Goal: Navigation & Orientation: Find specific page/section

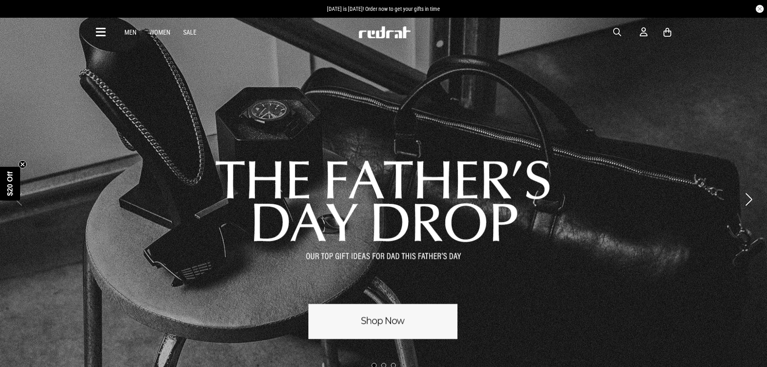
click at [106, 33] on div "Men Women Sale Sign in New Back Footwear Back Mens Back Womens Back Youth & Kid…" at bounding box center [384, 32] width 588 height 29
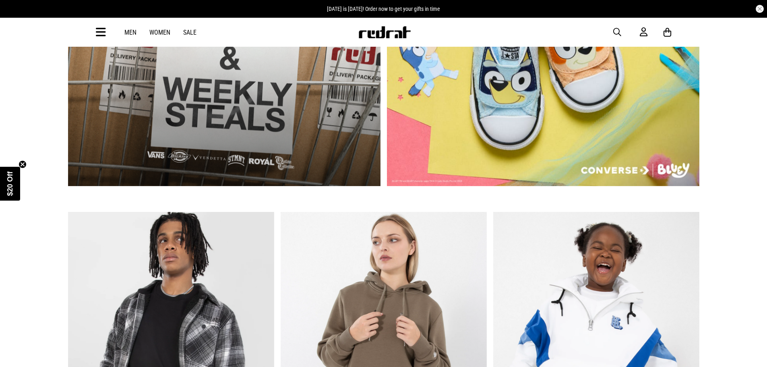
scroll to position [728, 0]
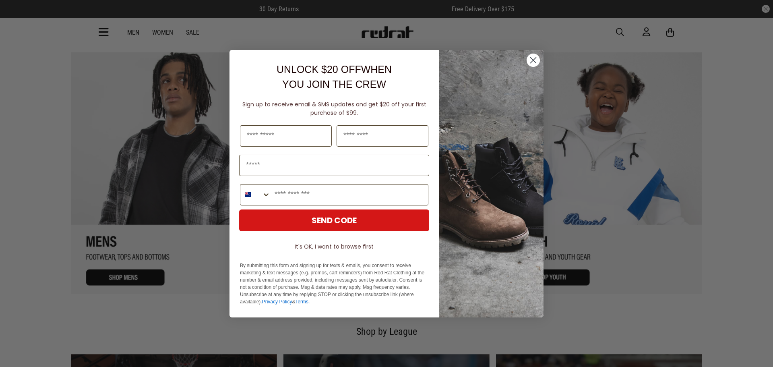
click at [535, 60] on circle "Close dialog" at bounding box center [532, 59] width 13 height 13
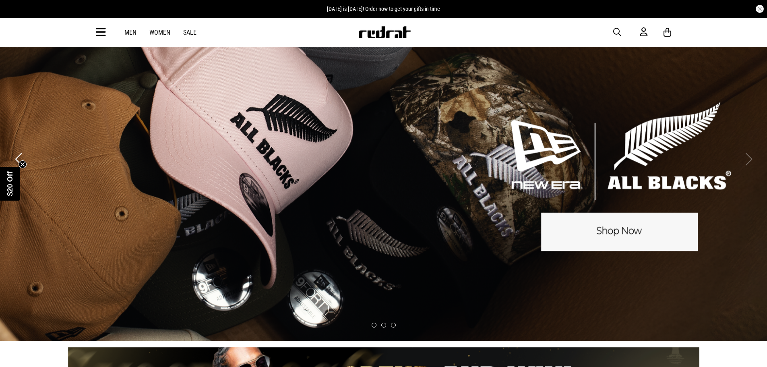
scroll to position [0, 0]
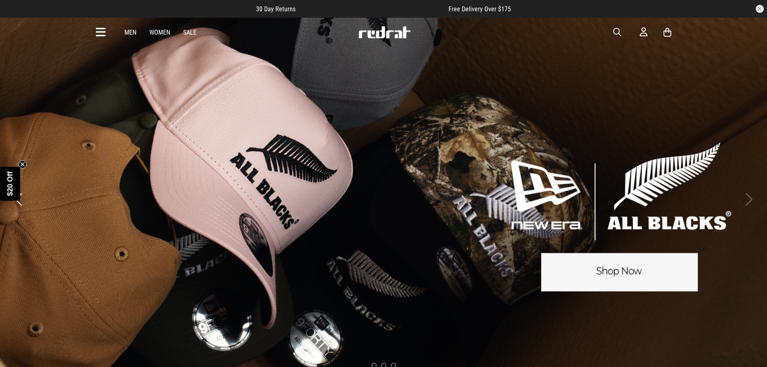
click at [98, 27] on icon at bounding box center [101, 32] width 10 height 13
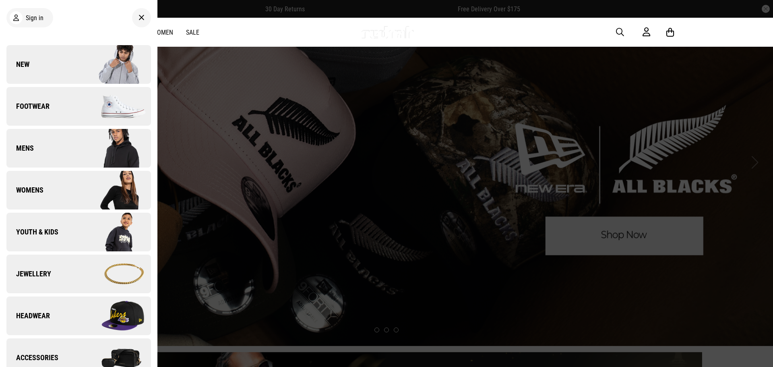
scroll to position [40, 0]
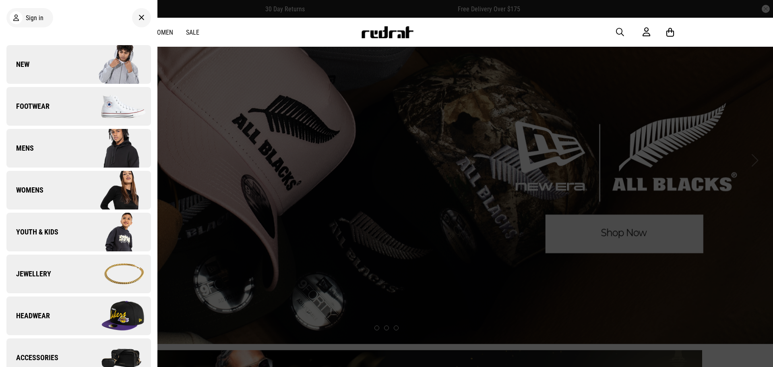
click at [37, 60] on link "New" at bounding box center [78, 64] width 144 height 39
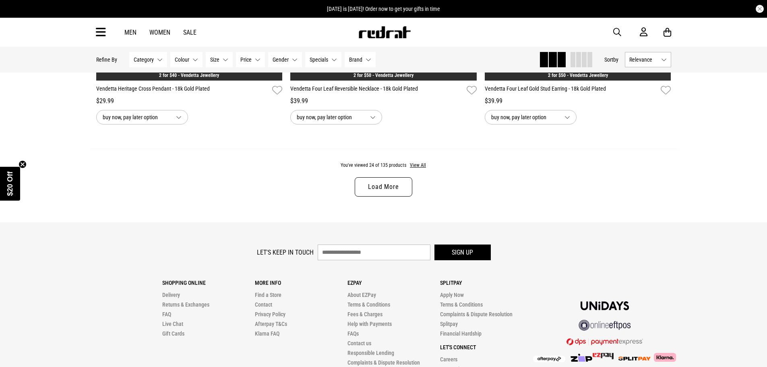
scroll to position [2575, 0]
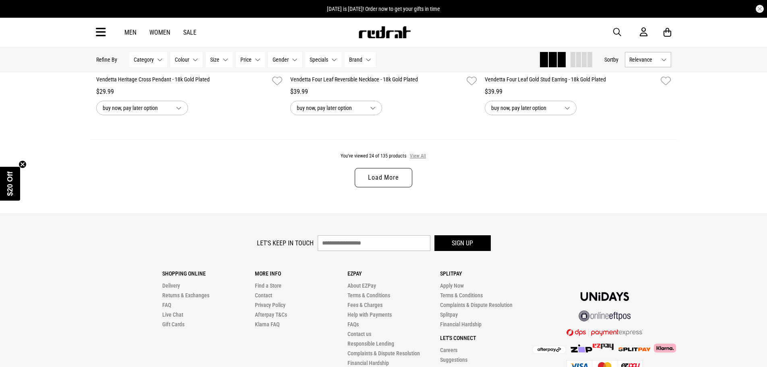
click at [412, 160] on button "View All" at bounding box center [417, 156] width 17 height 7
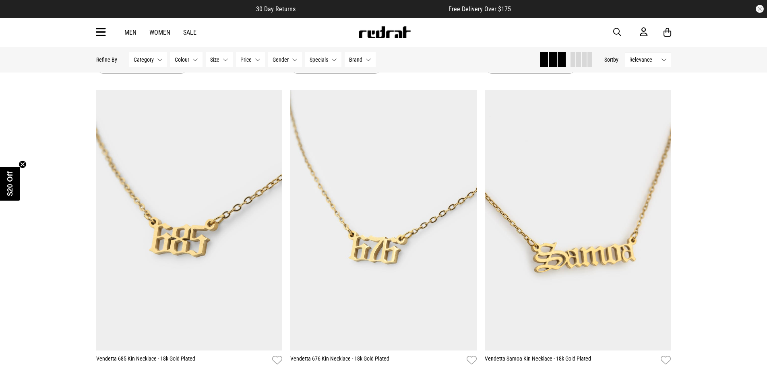
scroll to position [3260, 0]
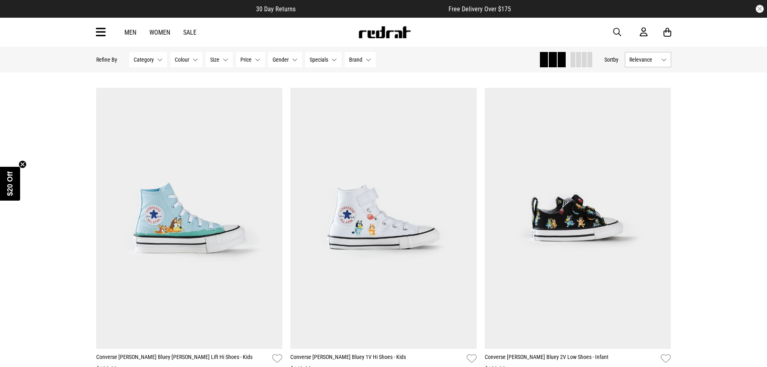
scroll to position [5513, 0]
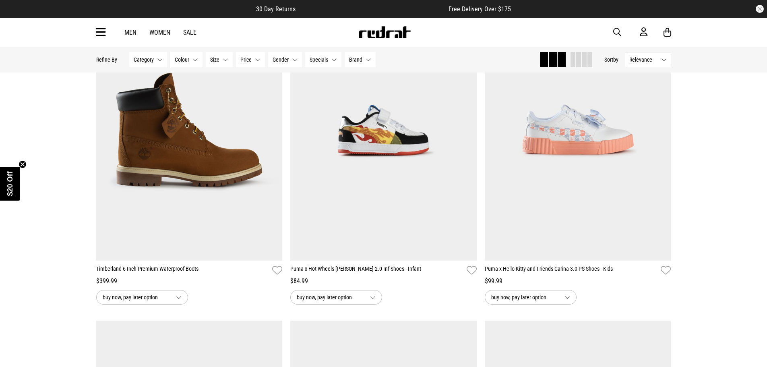
scroll to position [9779, 0]
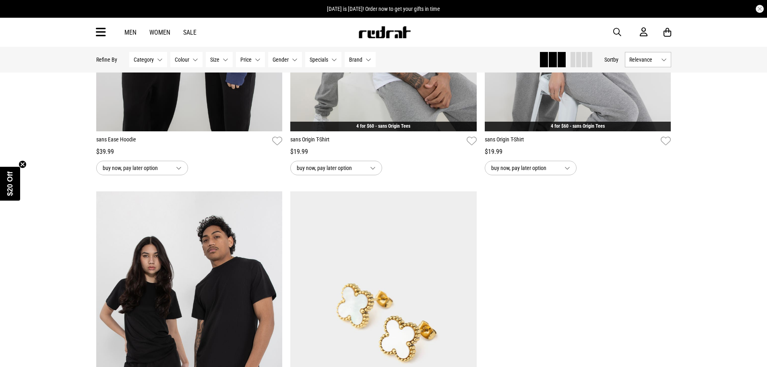
scroll to position [12596, 0]
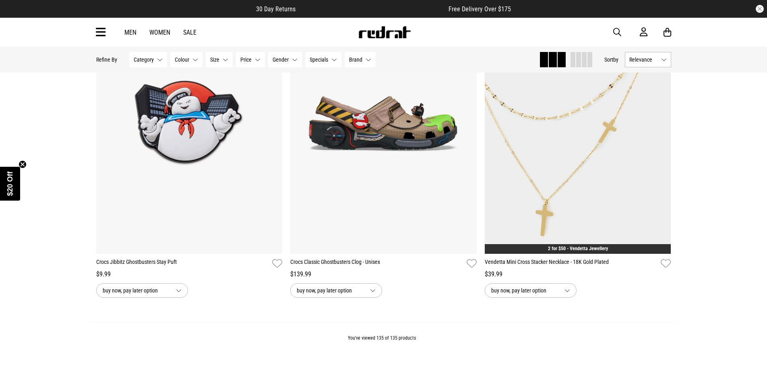
scroll to position [14343, 0]
